Goal: Task Accomplishment & Management: Manage account settings

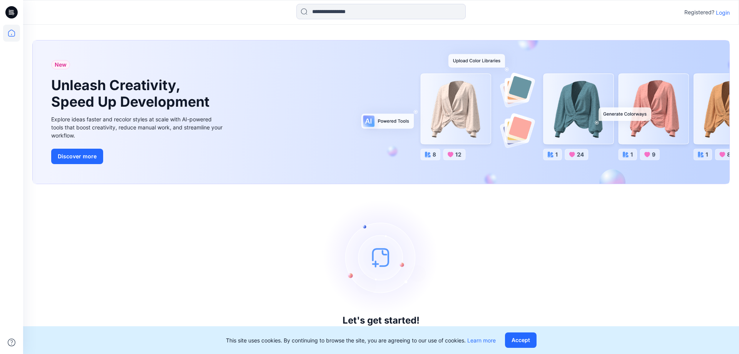
click at [723, 14] on p "Login" at bounding box center [723, 12] width 14 height 8
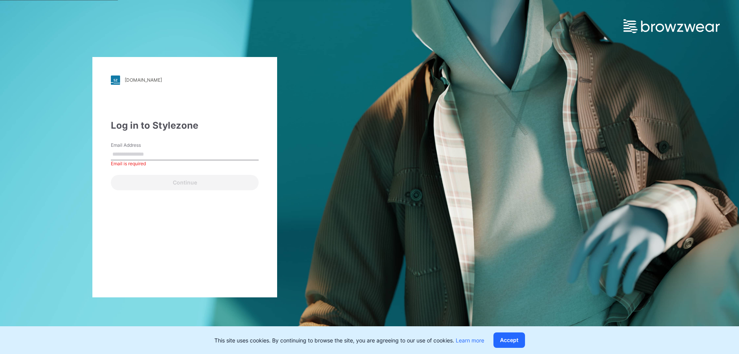
click at [256, 159] on input "Email Address" at bounding box center [185, 155] width 148 height 12
drag, startPoint x: 256, startPoint y: 159, endPoint x: 256, endPoint y: 154, distance: 5.0
click at [256, 154] on input "Email Address" at bounding box center [185, 155] width 148 height 12
paste input "**********"
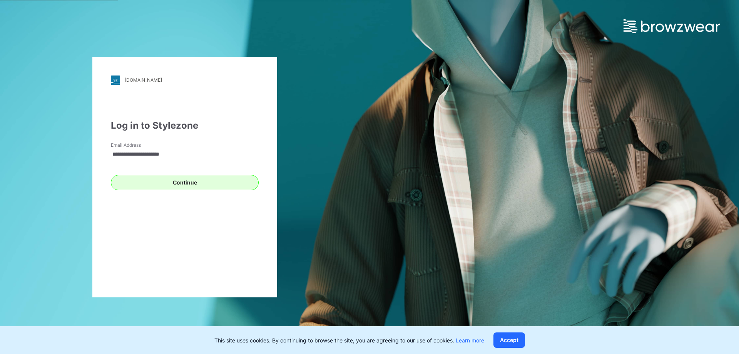
type input "**********"
click at [150, 182] on button "Continue" at bounding box center [185, 182] width 148 height 15
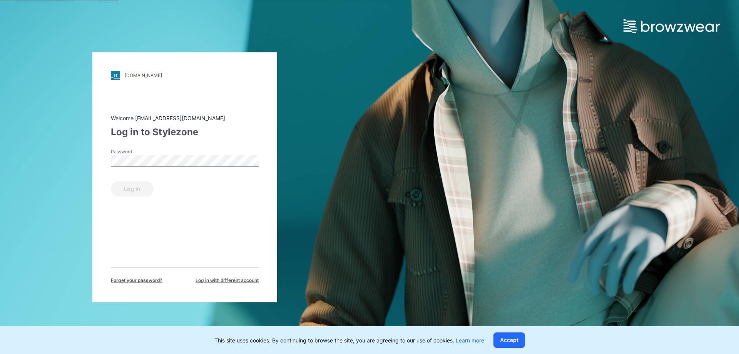
click at [108, 161] on div "[DOMAIN_NAME] Loading... Welcome [EMAIL_ADDRESS][DOMAIN_NAME] Log in to Stylezo…" at bounding box center [184, 177] width 185 height 250
click at [134, 191] on button "Log in" at bounding box center [132, 188] width 43 height 15
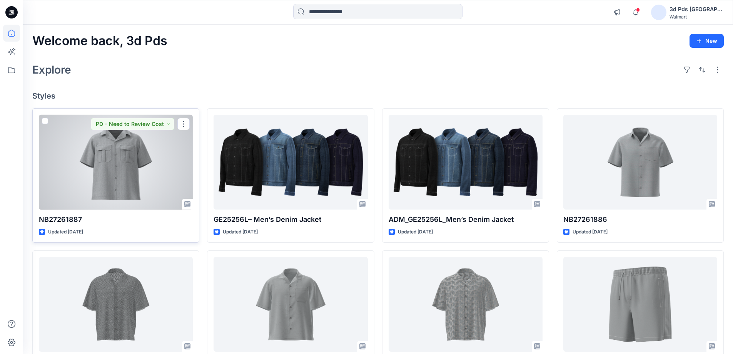
click at [155, 171] on div at bounding box center [116, 162] width 154 height 95
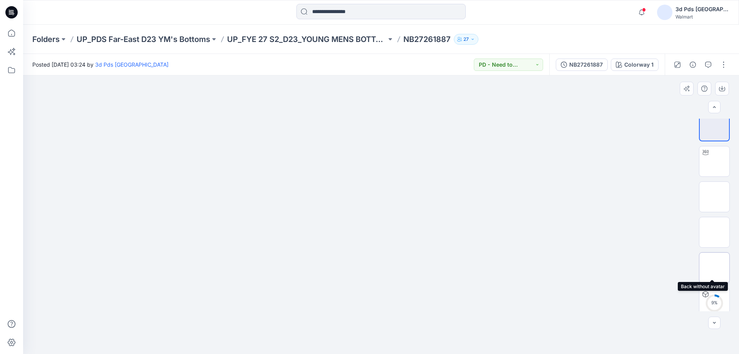
scroll to position [15, 0]
click at [714, 296] on img at bounding box center [714, 296] width 0 height 0
